Goal: Obtain resource: Download file/media

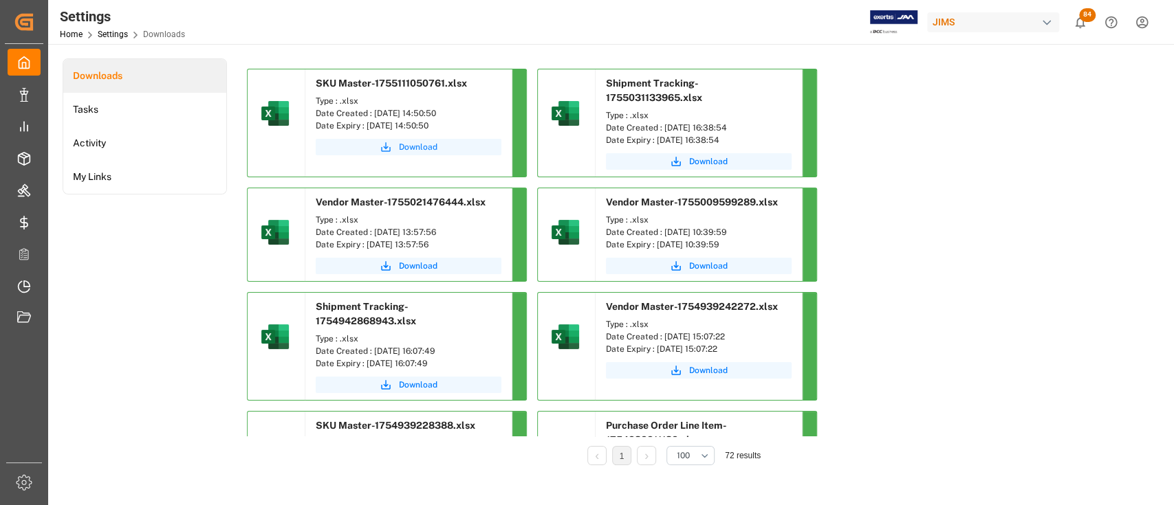
click at [416, 146] on span "Download" at bounding box center [418, 147] width 39 height 12
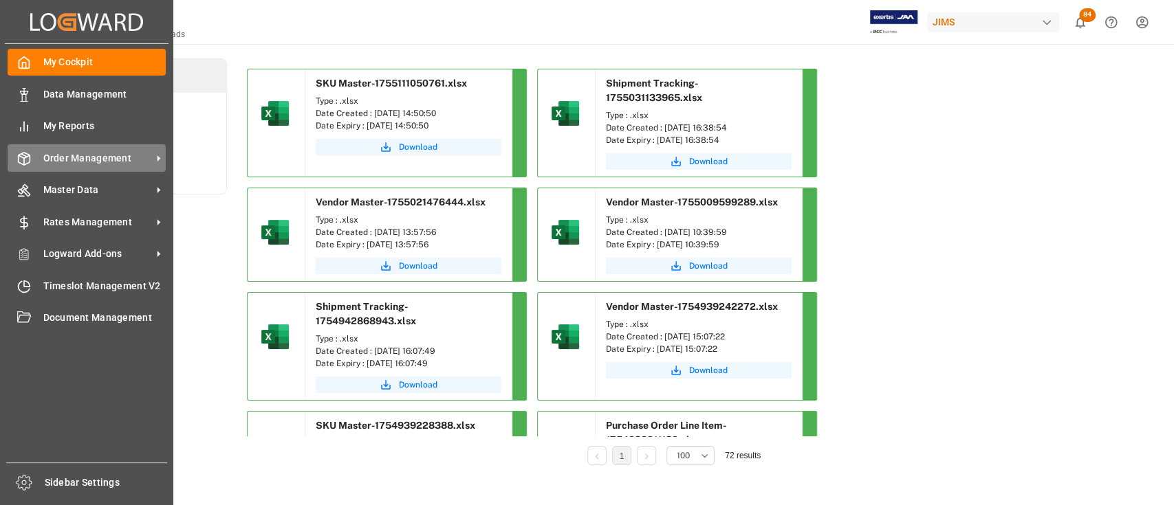
click at [100, 163] on span "Order Management" at bounding box center [97, 158] width 109 height 14
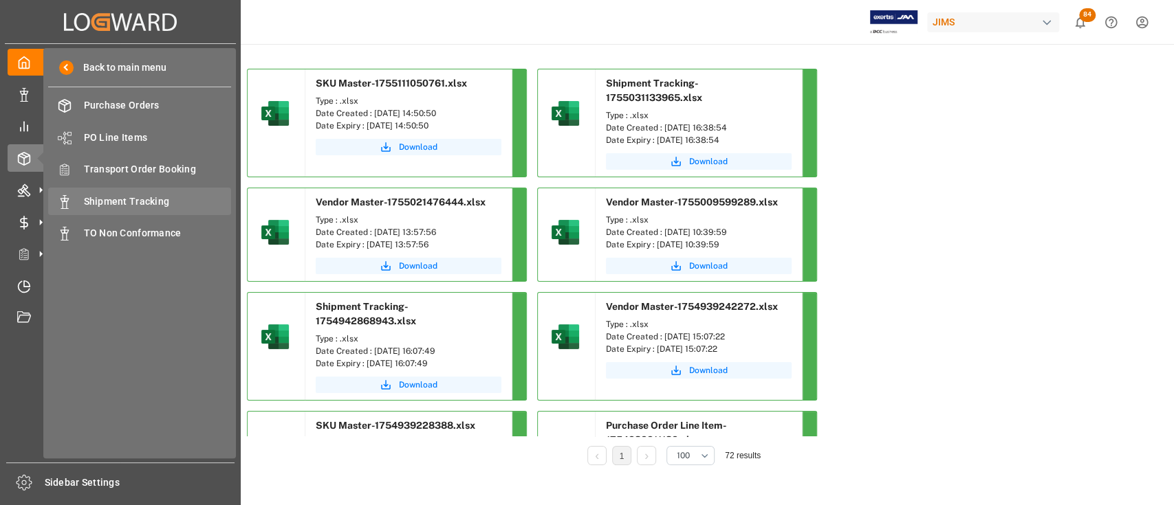
click at [147, 199] on span "Shipment Tracking" at bounding box center [158, 202] width 148 height 14
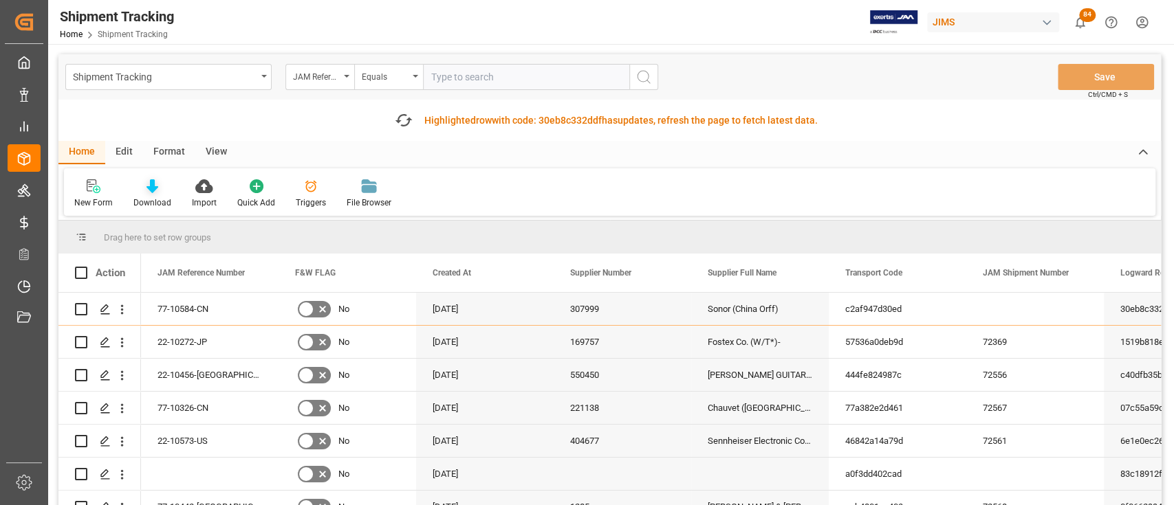
click at [151, 198] on div "Download" at bounding box center [152, 203] width 38 height 12
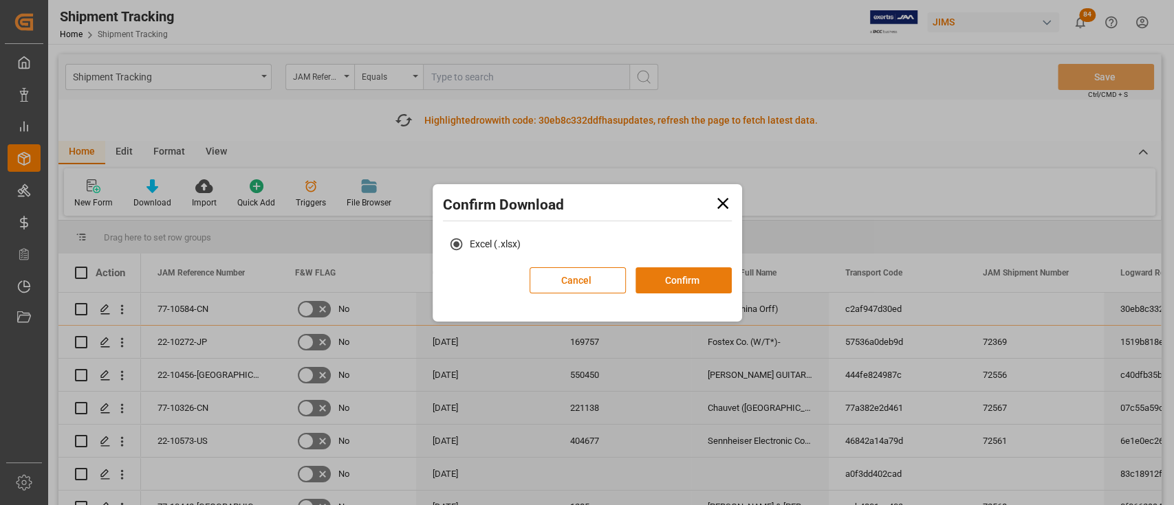
click at [683, 279] on button "Confirm" at bounding box center [683, 280] width 96 height 26
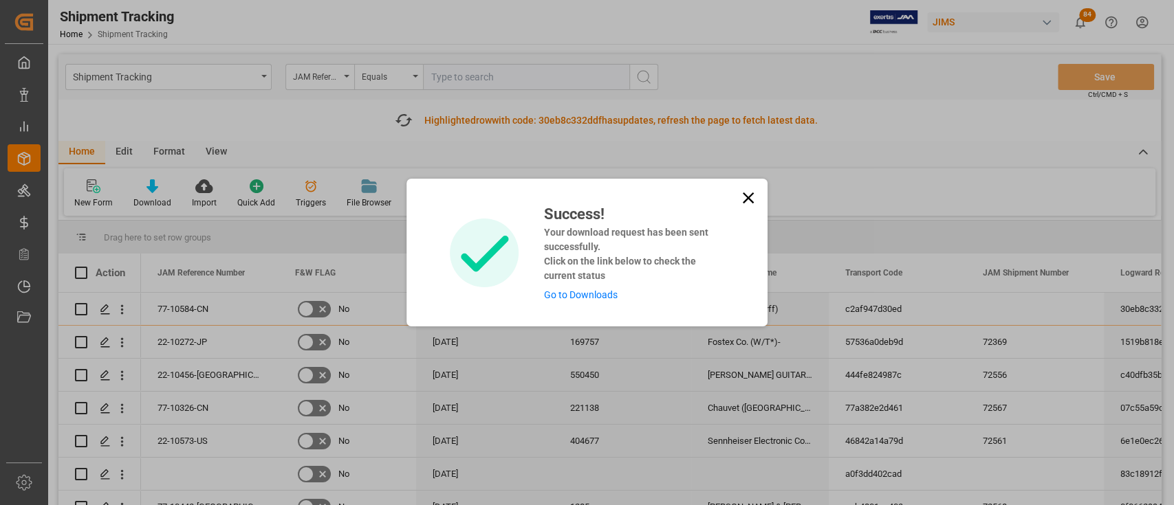
click at [604, 292] on link "Go to Downloads" at bounding box center [580, 294] width 74 height 11
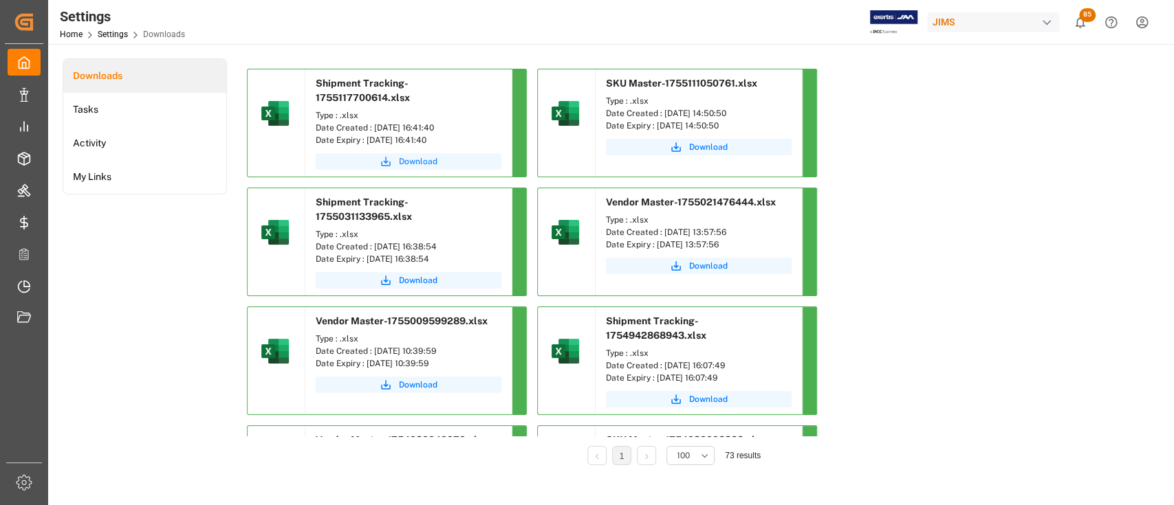
click at [423, 153] on button "Download" at bounding box center [409, 161] width 186 height 17
